Goal: Task Accomplishment & Management: Manage account settings

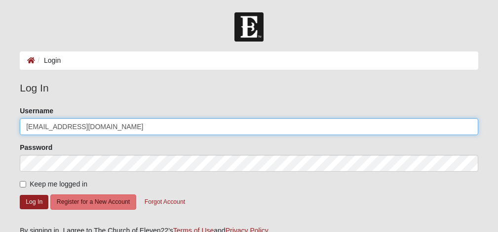
type input "[EMAIL_ADDRESS][DOMAIN_NAME]"
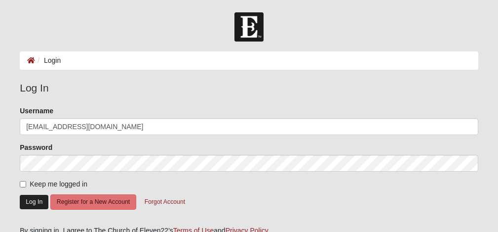
click at [36, 202] on button "Log In" at bounding box center [34, 202] width 29 height 14
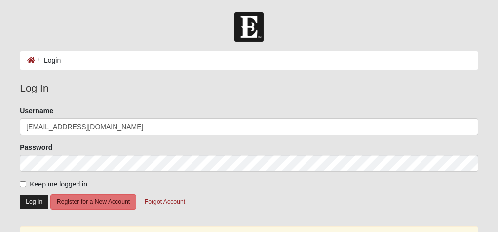
click at [36, 202] on button "Log In" at bounding box center [34, 202] width 29 height 14
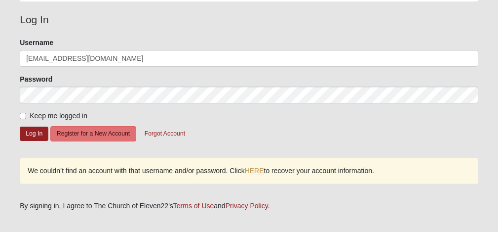
scroll to position [71, 0]
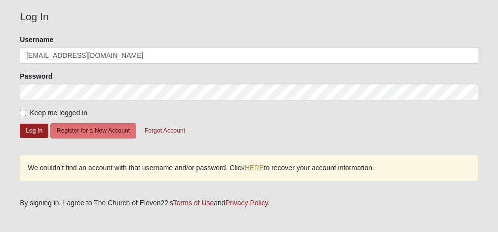
click at [254, 167] on link "HERE" at bounding box center [254, 167] width 19 height 8
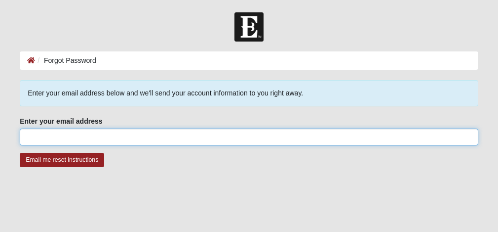
click at [140, 138] on input "Enter your email address" at bounding box center [249, 136] width 459 height 17
type input "[EMAIL_ADDRESS][DOMAIN_NAME]"
click at [62, 160] on input "Email me reset instructions" at bounding box center [62, 160] width 84 height 14
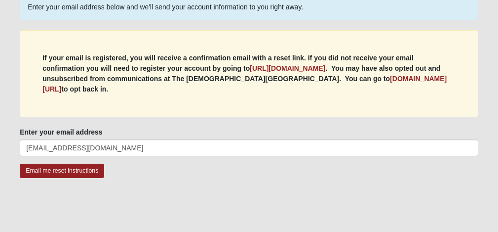
scroll to position [86, 0]
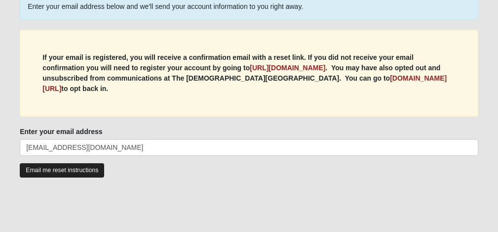
click at [82, 170] on input "Email me reset instructions" at bounding box center [62, 170] width 84 height 14
click at [79, 170] on input "Email me reset instructions" at bounding box center [62, 170] width 84 height 14
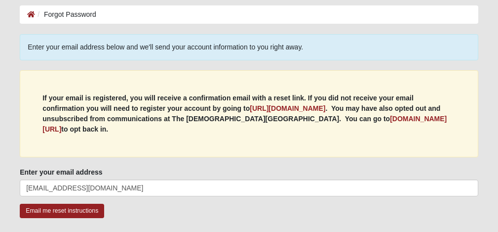
scroll to position [0, 0]
